Goal: Ask a question: Seek information or help from site administrators or community

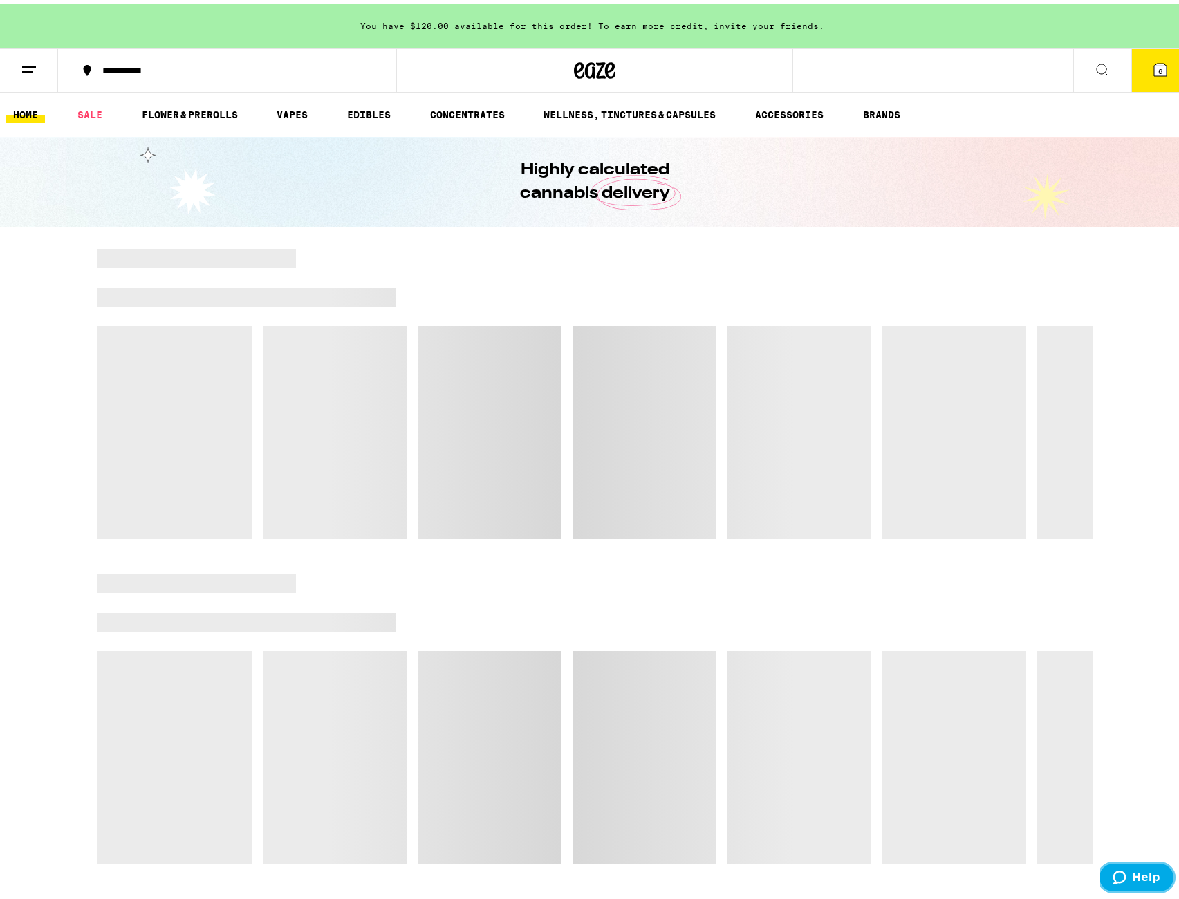
click at [1125, 879] on icon "Help" at bounding box center [1120, 877] width 14 height 14
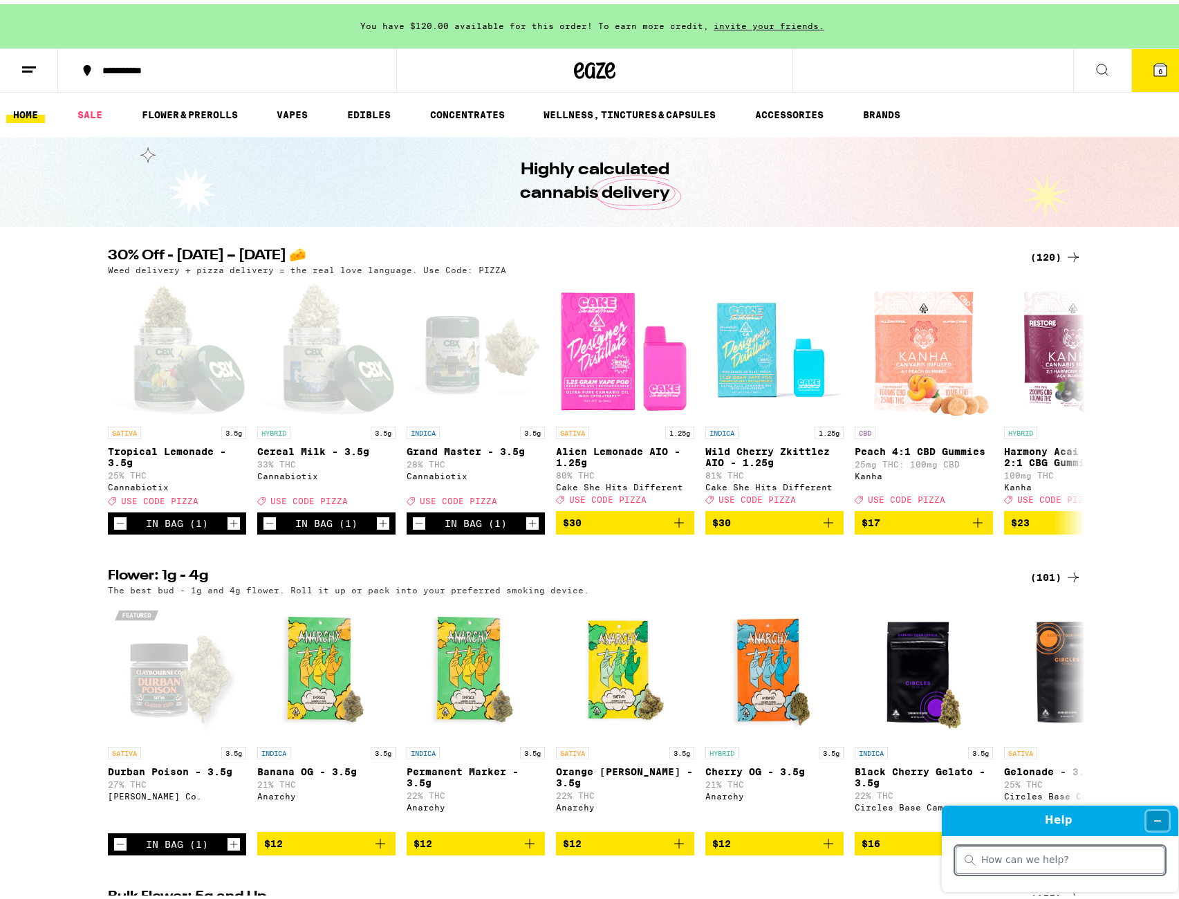
click at [1156, 818] on icon "Minimize widget" at bounding box center [1158, 820] width 10 height 10
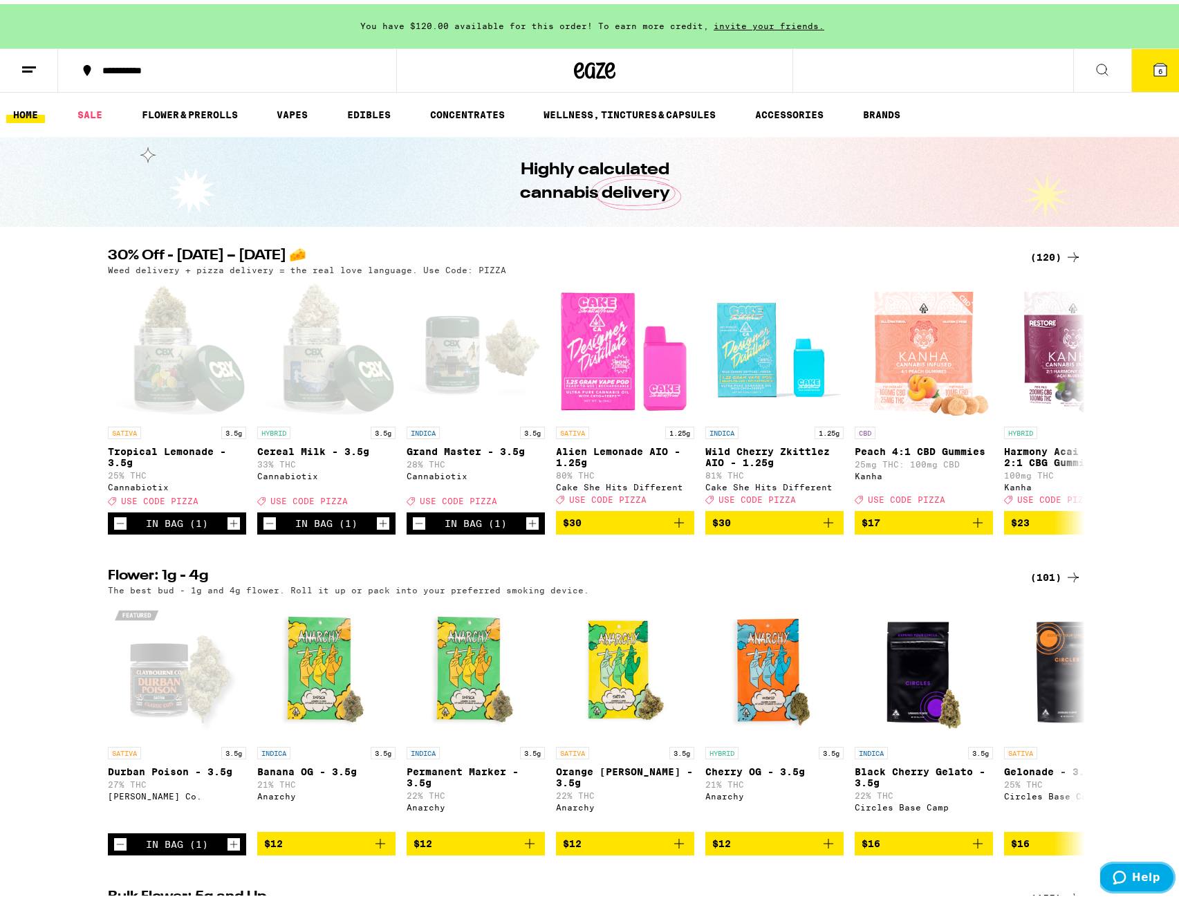
click at [1147, 891] on button "Help" at bounding box center [1137, 877] width 78 height 32
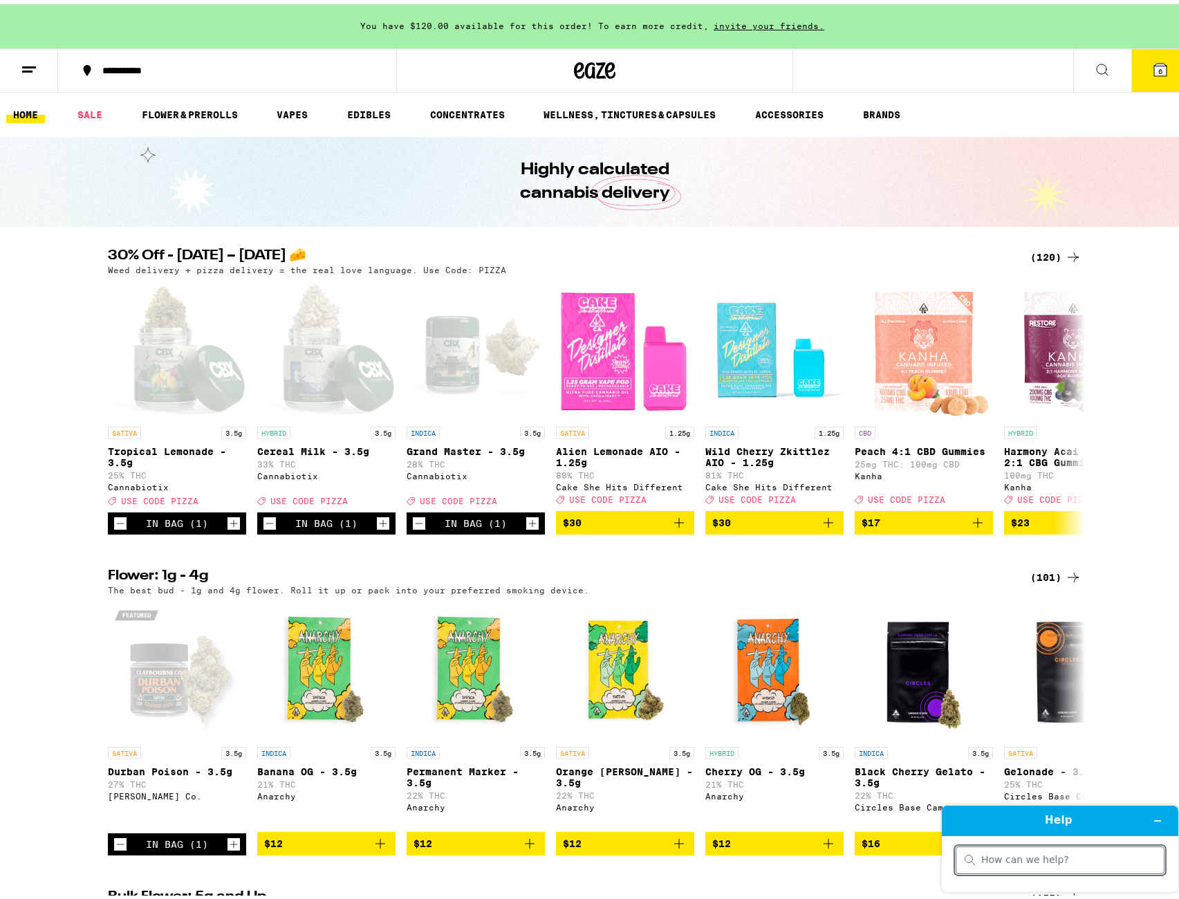
click at [1098, 867] on div at bounding box center [1060, 860] width 209 height 28
type input "s"
type input "\"
type input "hello"
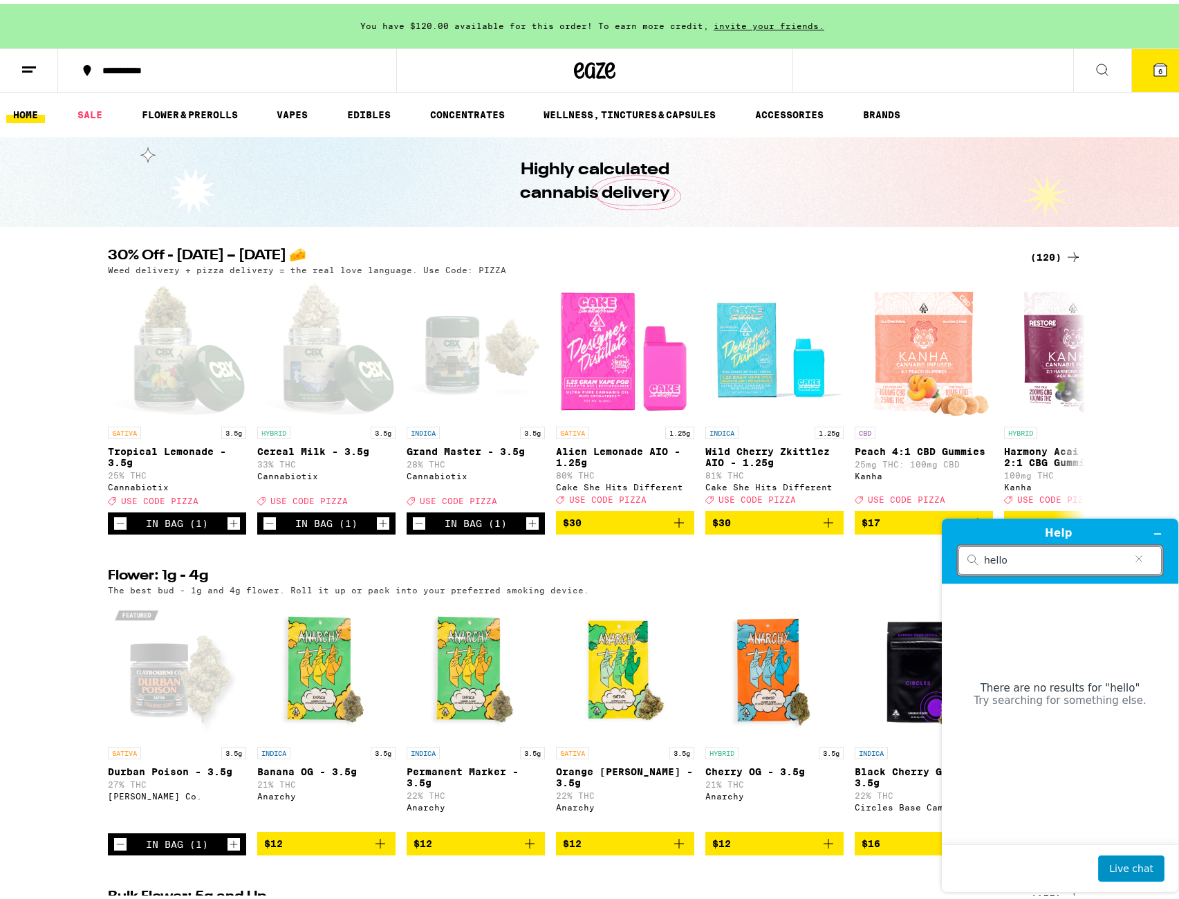
click at [1116, 861] on button "Live chat" at bounding box center [1131, 868] width 66 height 26
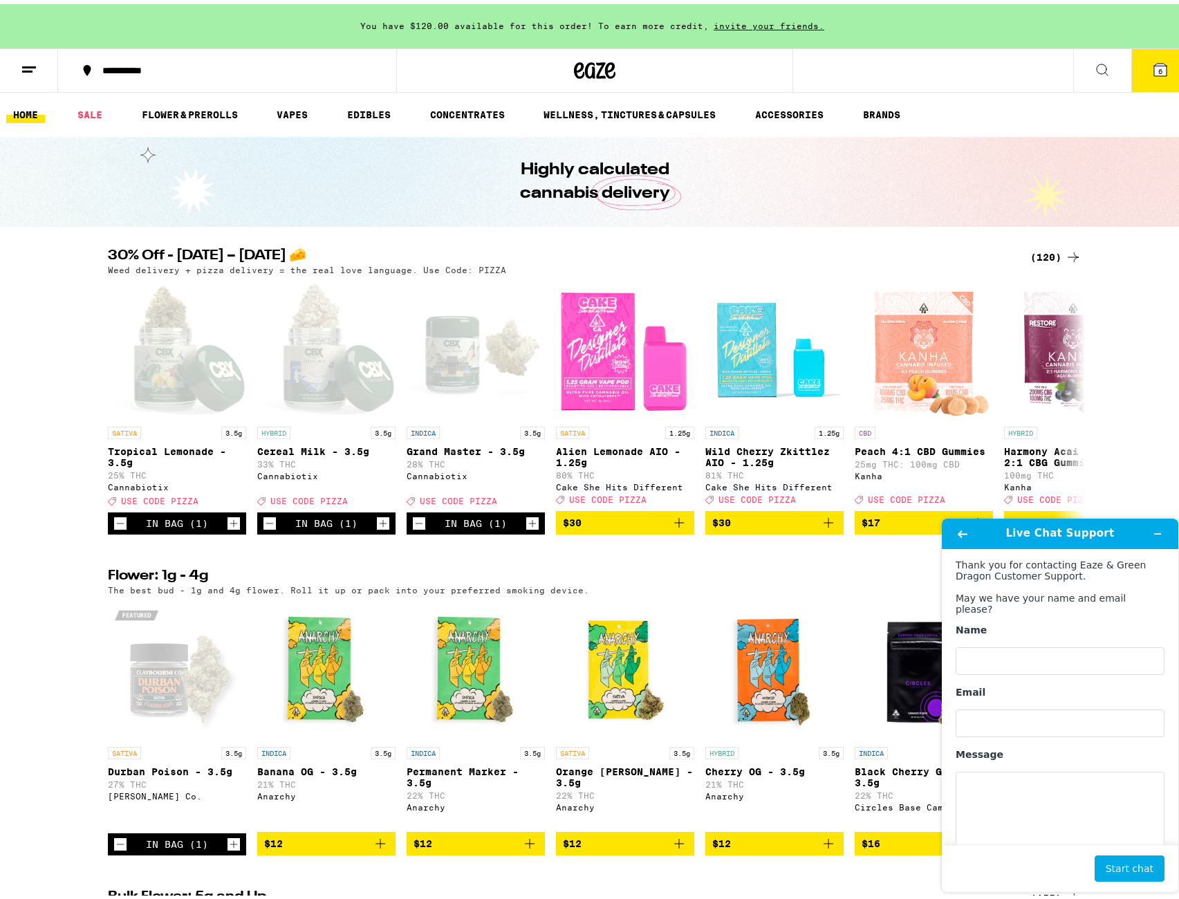
type input "josh.echeverri@eaze.com"
click at [1044, 649] on input "Name" at bounding box center [1060, 661] width 209 height 28
type input "Josh Echeverri"
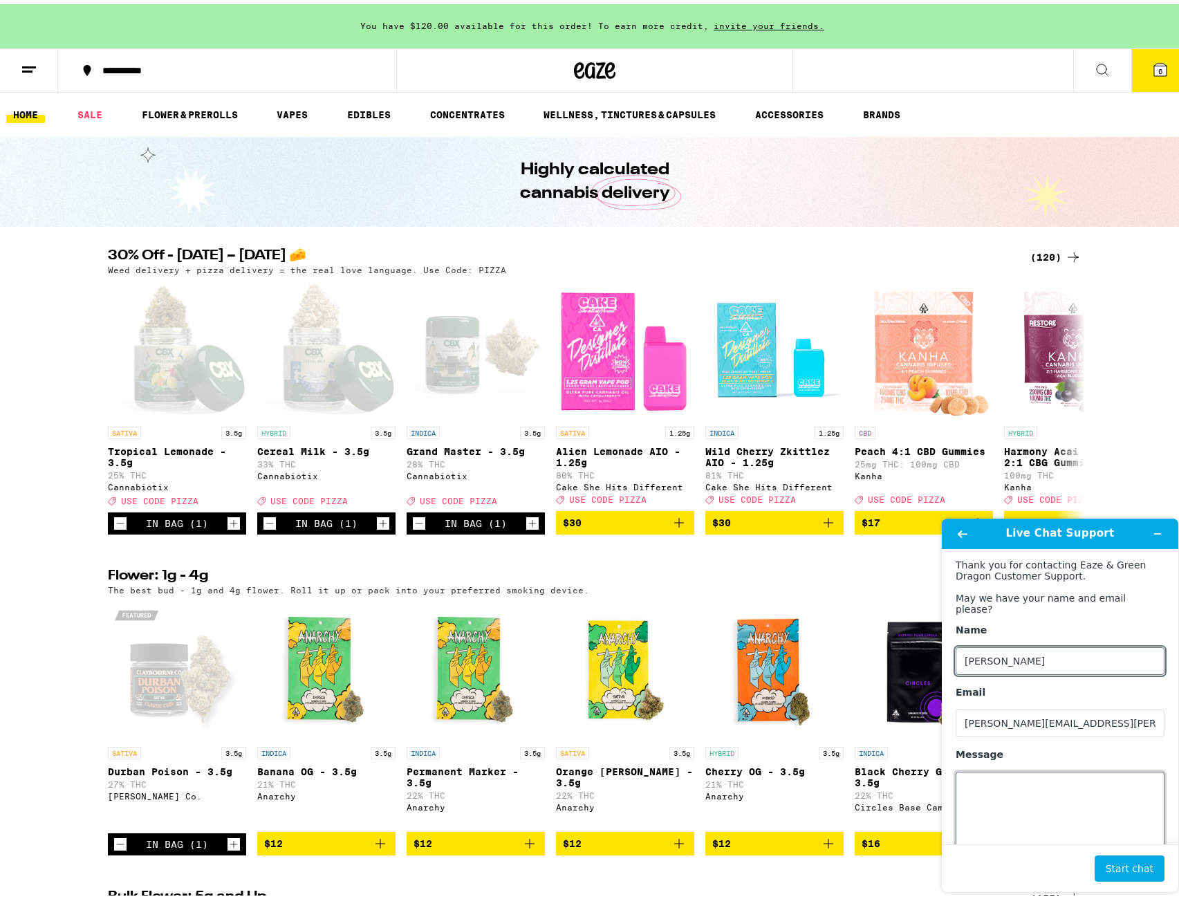
click at [1041, 808] on textarea "Message" at bounding box center [1060, 809] width 209 height 77
click at [1155, 538] on button "Minimize widget" at bounding box center [1158, 533] width 22 height 19
